Goal: Check status: Check status

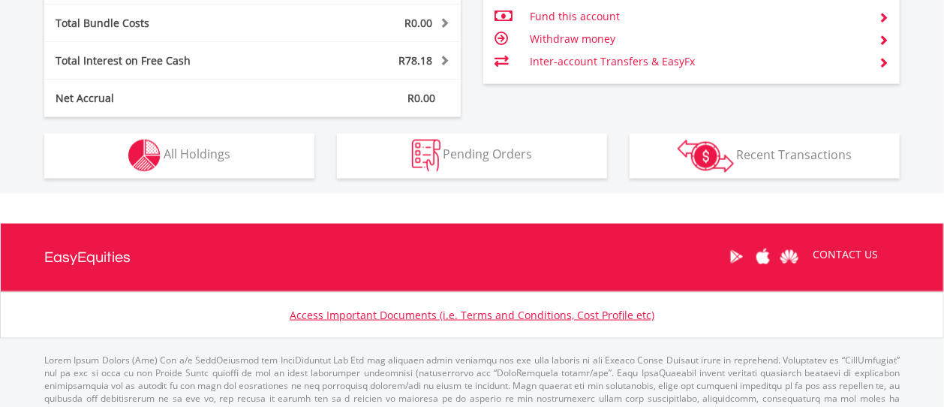
scroll to position [832, 0]
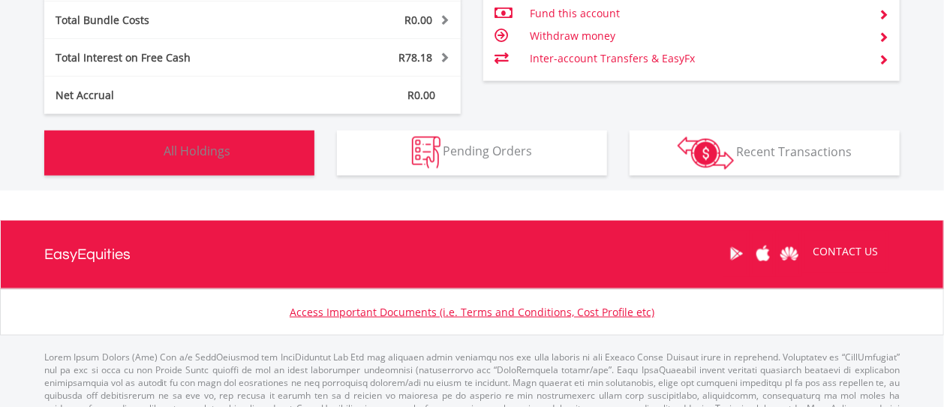
click at [196, 149] on span "All Holdings" at bounding box center [197, 151] width 67 height 17
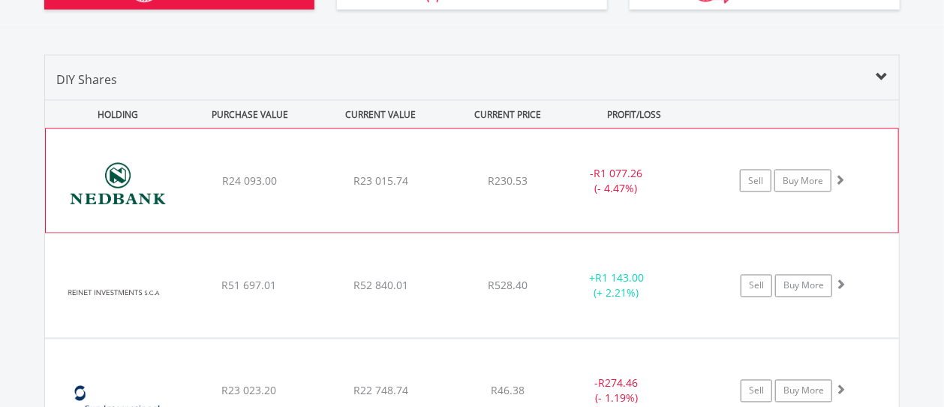
scroll to position [1052, 0]
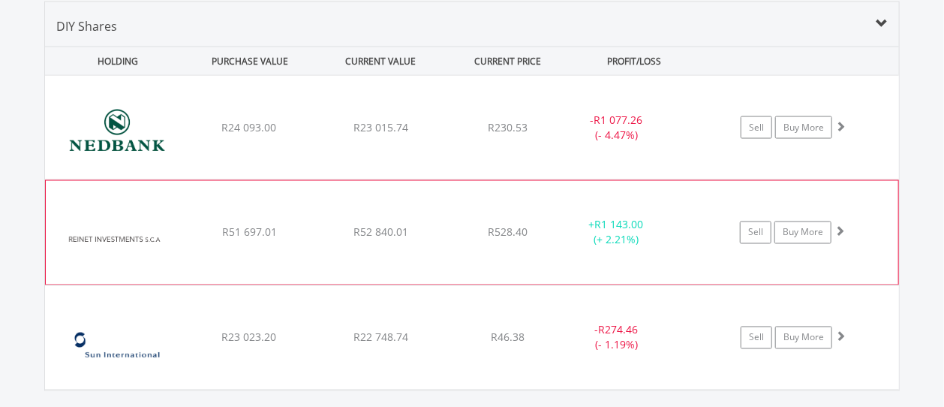
click at [131, 231] on img at bounding box center [117, 240] width 129 height 81
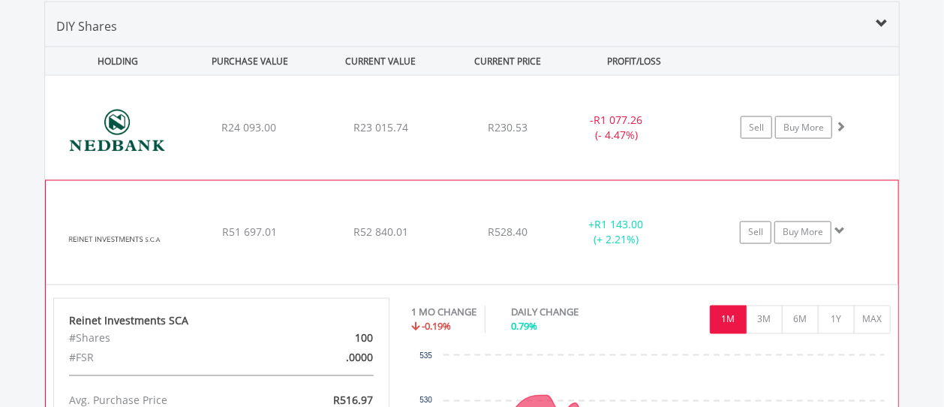
scroll to position [1135, 0]
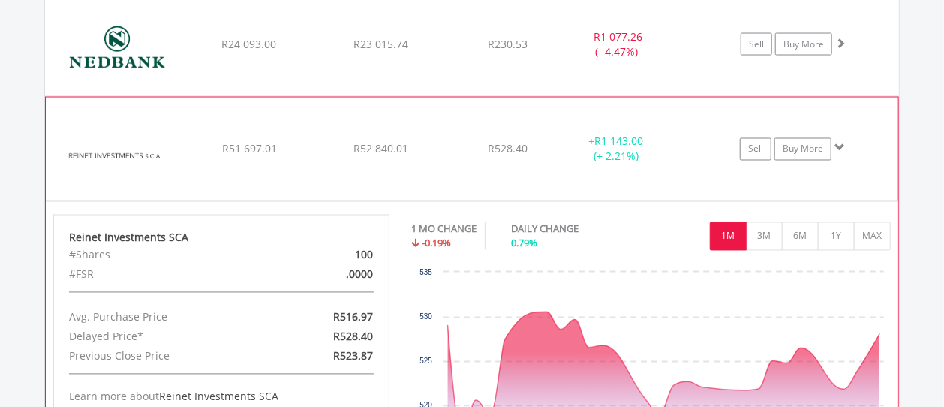
click at [254, 51] on span "R51 697.01" at bounding box center [248, 44] width 55 height 14
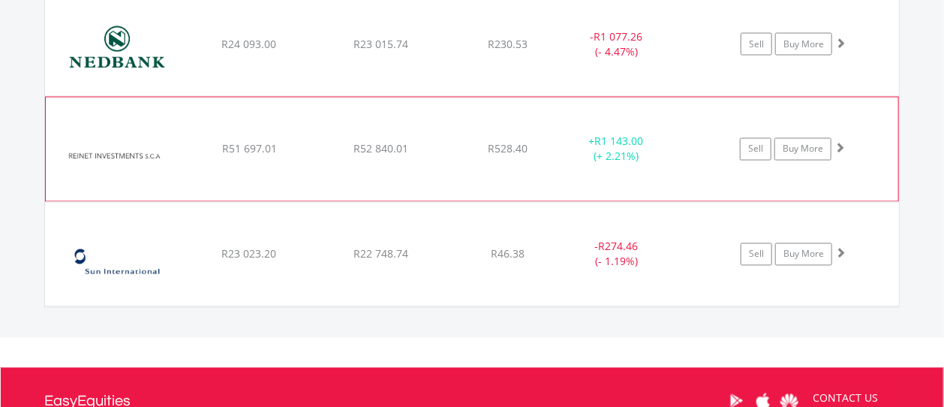
click at [257, 51] on span "R51 697.01" at bounding box center [248, 44] width 55 height 14
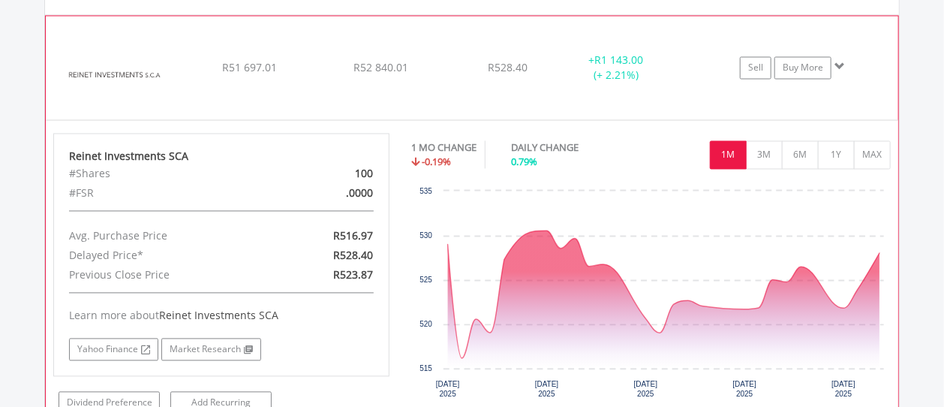
scroll to position [1052, 0]
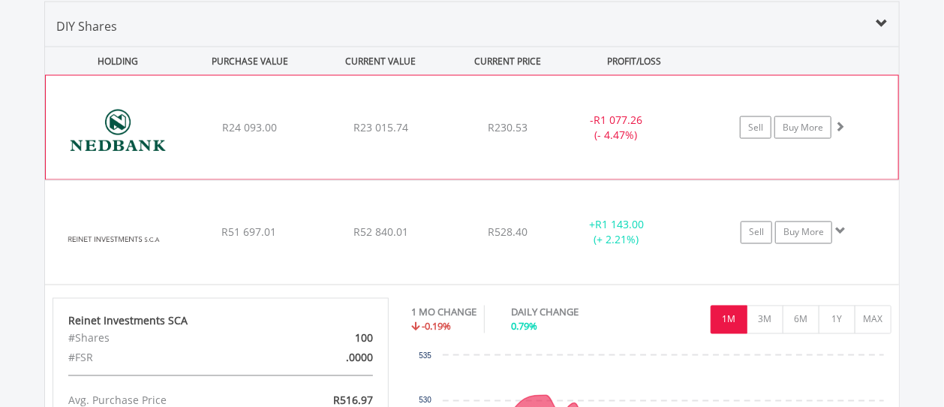
click at [245, 142] on div "﻿ Nedbank Group Limited R24 093.00 R23 015.74 R230.53 - R1 077.26 (- 4.47%) Sel…" at bounding box center [472, 128] width 853 height 104
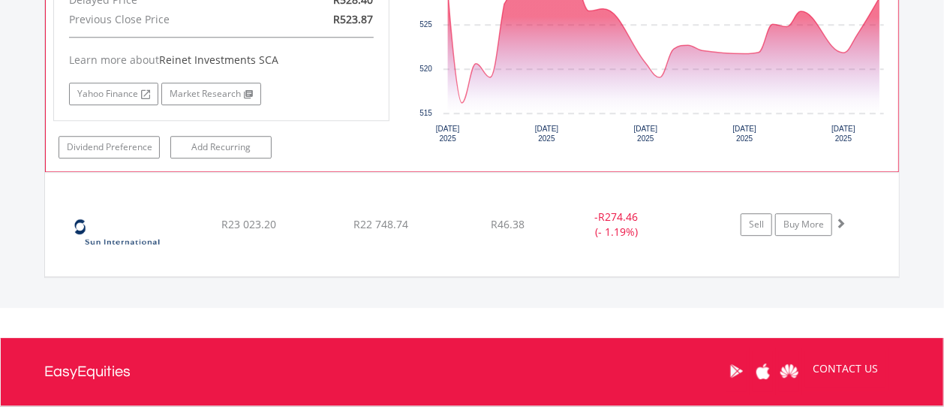
scroll to position [1802, 0]
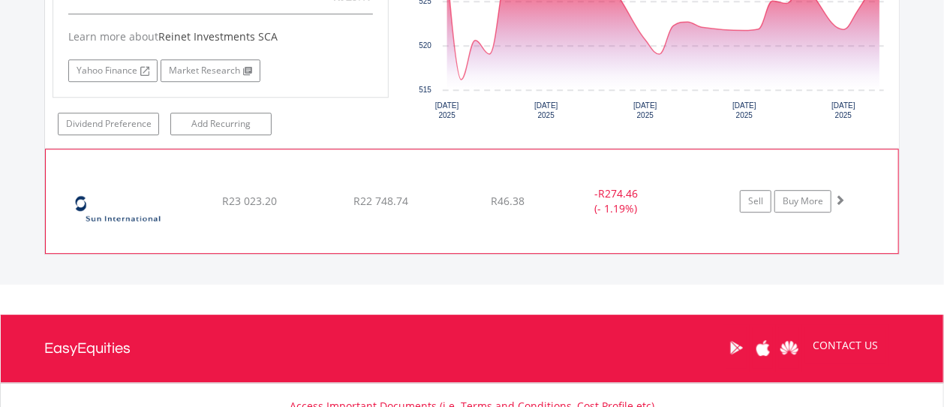
click at [134, 189] on img at bounding box center [117, 208] width 129 height 81
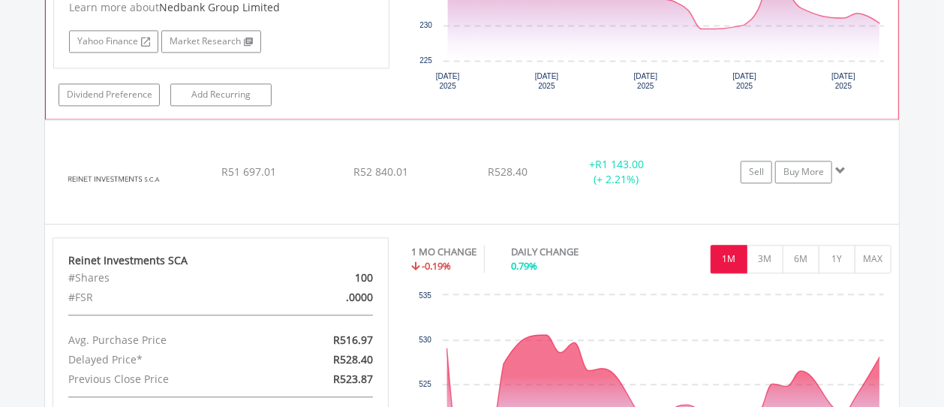
scroll to position [1301, 0]
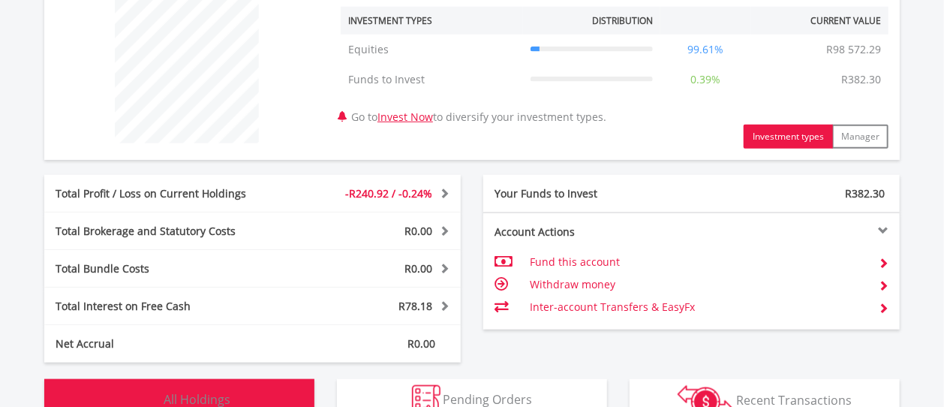
scroll to position [832, 0]
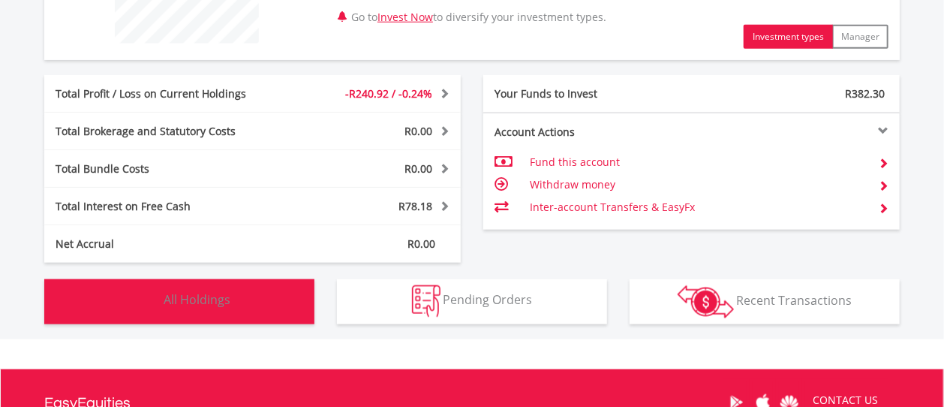
scroll to position [694, 0]
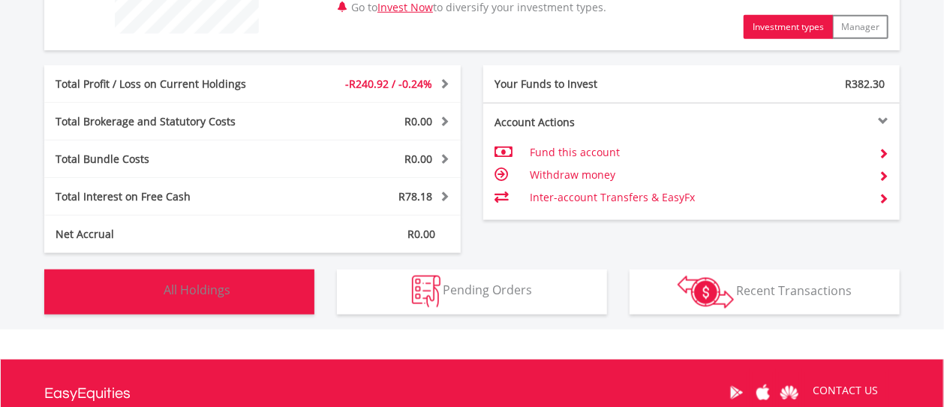
click at [186, 282] on span "All Holdings" at bounding box center [197, 290] width 67 height 17
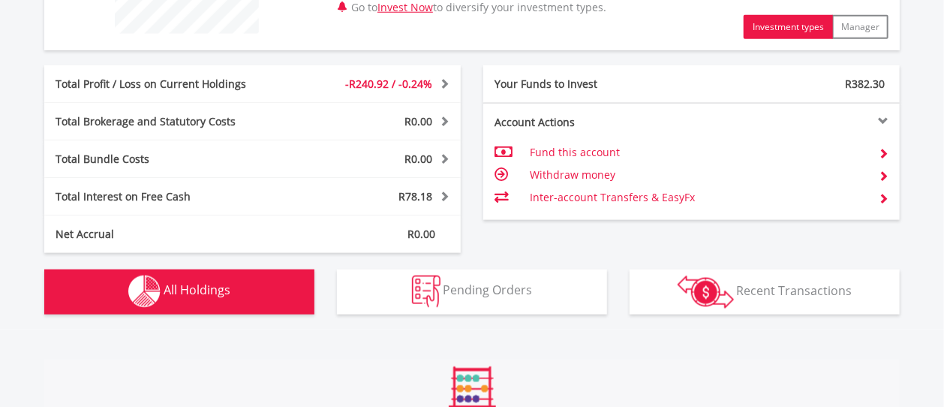
scroll to position [1052, 0]
